Goal: Task Accomplishment & Management: Manage account settings

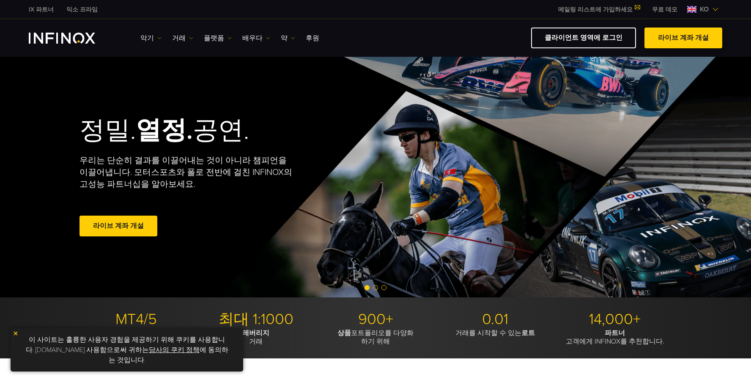
click at [686, 37] on link "라이브 계좌 개설" at bounding box center [684, 38] width 78 height 21
click at [16, 336] on img at bounding box center [16, 333] width 6 height 6
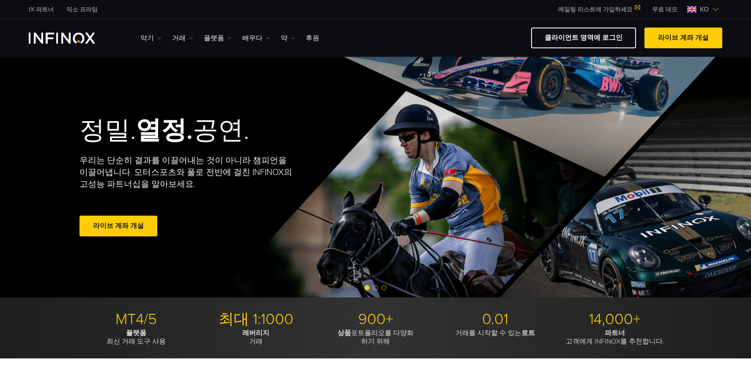
drag, startPoint x: 132, startPoint y: 344, endPoint x: 135, endPoint y: 332, distance: 12.5
click at [132, 344] on p "플랫폼 최신 거래 도구 사용" at bounding box center [136, 336] width 113 height 17
click at [137, 314] on p "MT4/5" at bounding box center [136, 319] width 113 height 19
click at [137, 318] on p "MT4/5" at bounding box center [136, 319] width 113 height 19
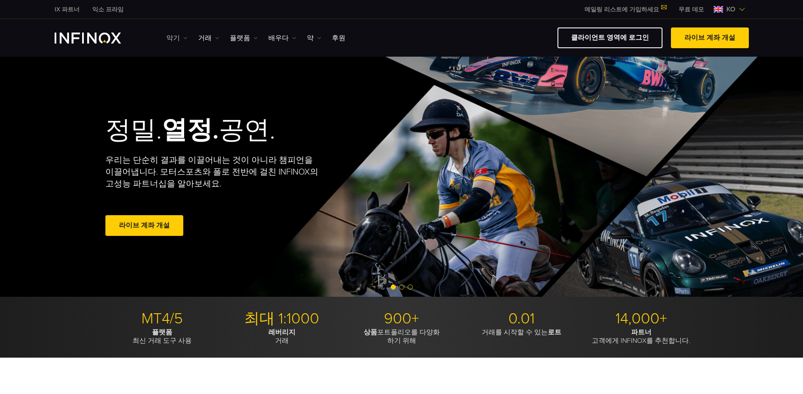
click at [185, 39] on img at bounding box center [185, 38] width 4 height 4
click at [215, 40] on link "거래" at bounding box center [208, 38] width 21 height 10
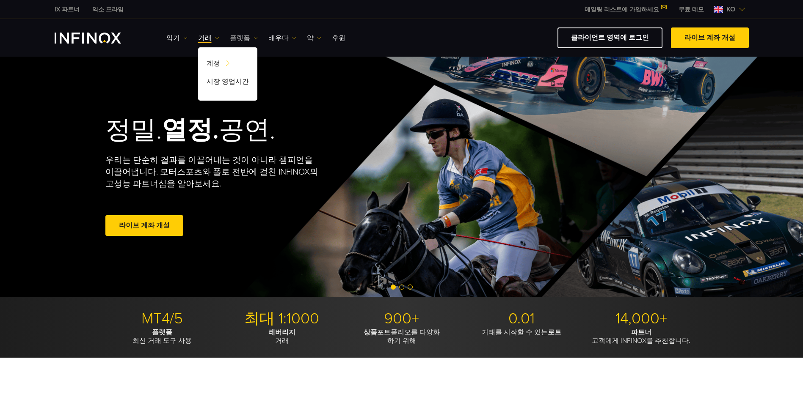
click at [245, 38] on font "플랫폼" at bounding box center [240, 38] width 20 height 10
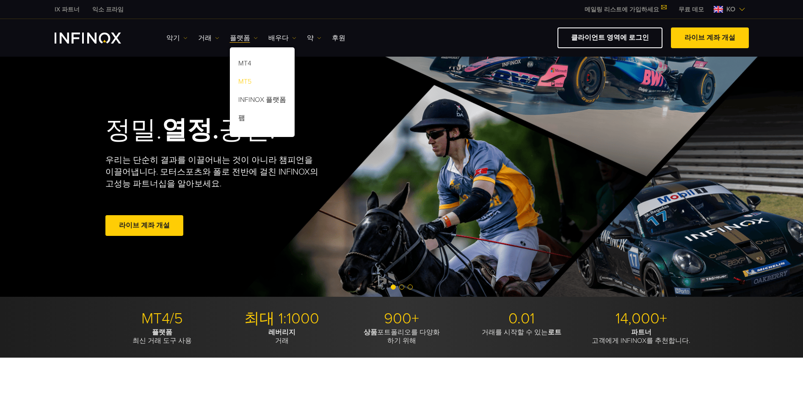
click at [244, 82] on link "MT5" at bounding box center [262, 83] width 65 height 18
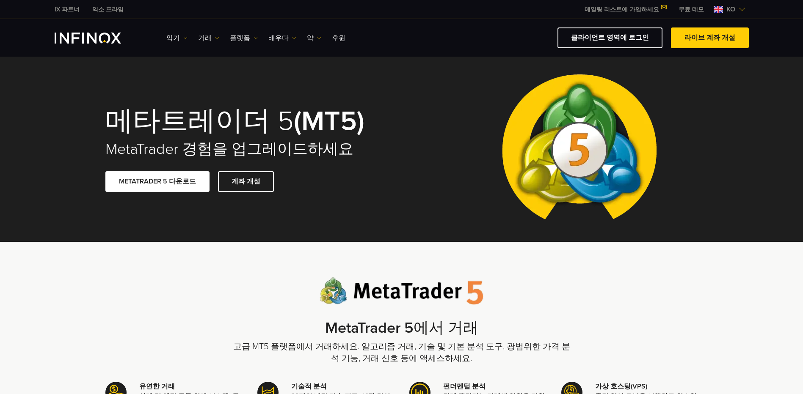
click at [208, 40] on font "거래" at bounding box center [205, 38] width 14 height 10
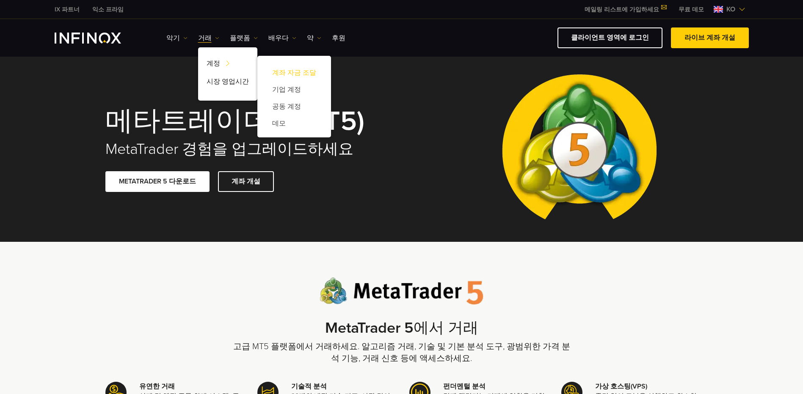
click at [286, 76] on link "계좌 자금 조달" at bounding box center [294, 72] width 57 height 17
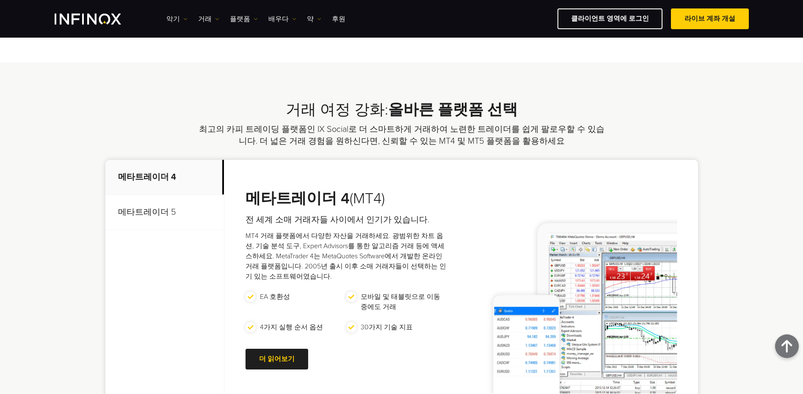
scroll to position [339, 0]
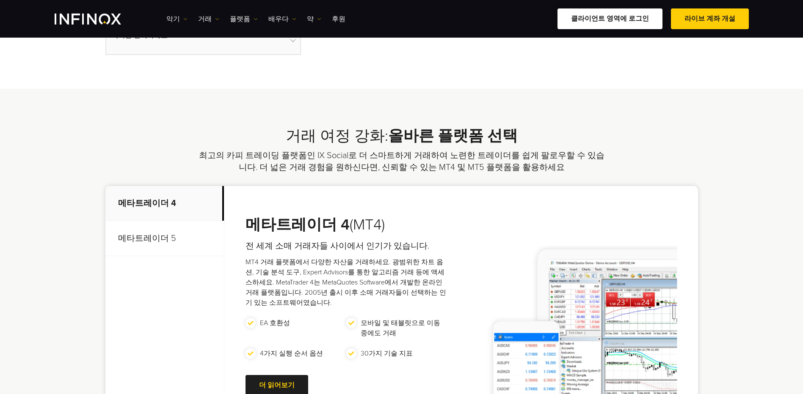
click at [624, 19] on link "클라이언트 영역에 로그인" at bounding box center [609, 18] width 105 height 21
